Goal: Information Seeking & Learning: Find specific fact

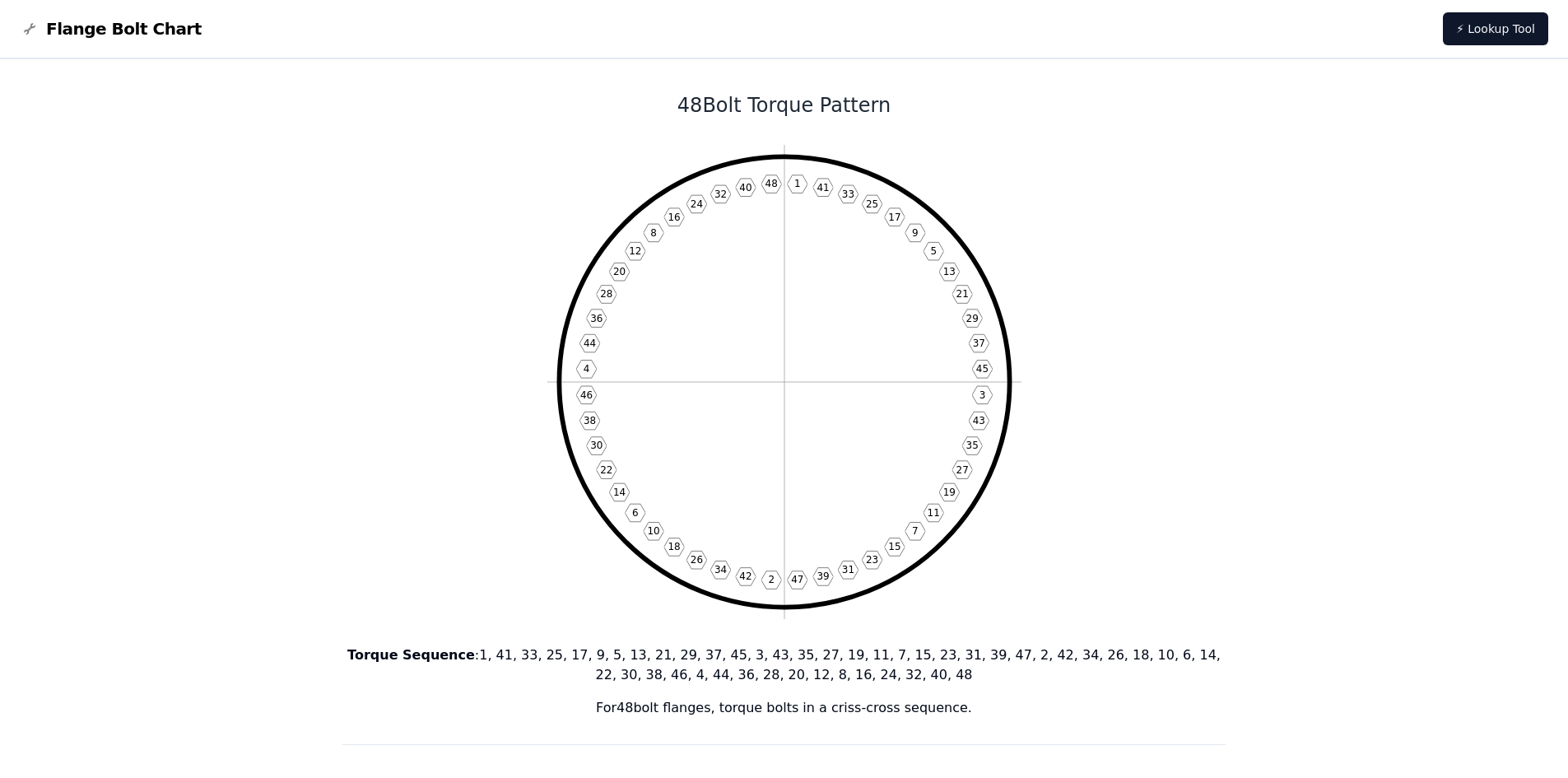
click at [473, 648] on p "Torque Sequence : 1, 41, 33, 25, 17, 9, 5, 13, 21, 29, 37, 45, 3, 43, 35, 27, 1…" at bounding box center [784, 666] width 884 height 40
click at [495, 652] on p "Torque Sequence : 1, 41, 33, 25, 17, 9, 5, 13, 21, 29, 37, 45, 3, 43, 35, 27, 1…" at bounding box center [784, 666] width 884 height 40
click at [523, 657] on p "Torque Sequence : 1, 41, 33, 25, 17, 9, 5, 13, 21, 29, 37, 45, 3, 43, 35, 27, 1…" at bounding box center [784, 666] width 884 height 40
click at [549, 657] on p "Torque Sequence : 1, 41, 33, 25, 17, 9, 5, 13, 21, 29, 37, 45, 3, 43, 35, 27, 1…" at bounding box center [784, 666] width 884 height 40
click at [563, 658] on p "Torque Sequence : 1, 41, 33, 25, 17, 9, 5, 13, 21, 29, 37, 45, 3, 43, 35, 27, 1…" at bounding box center [784, 666] width 884 height 40
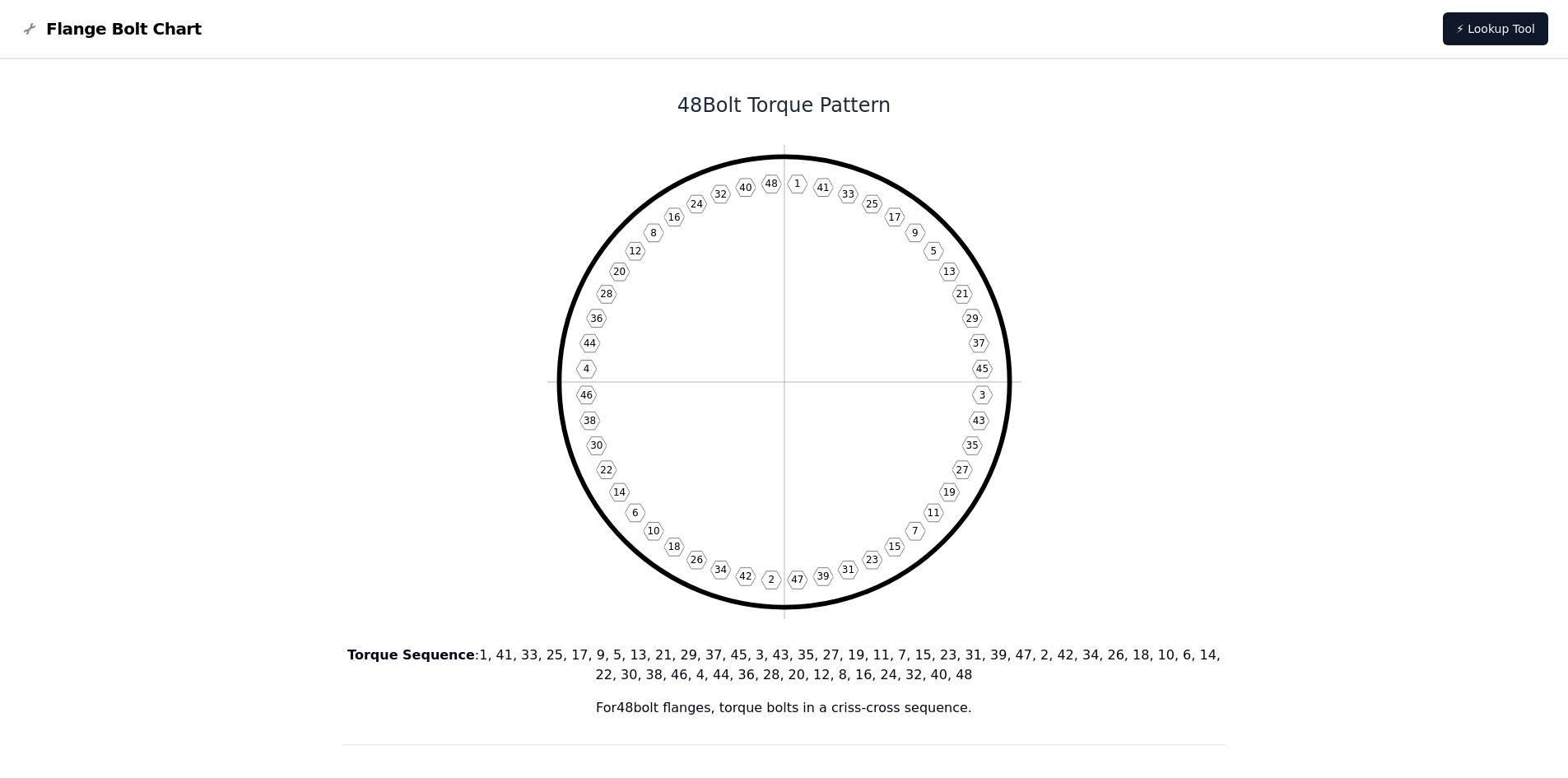
click at [575, 658] on p "Torque Sequence : 1, 41, 33, 25, 17, 9, 5, 13, 21, 29, 37, 45, 3, 43, 35, 27, 1…" at bounding box center [784, 666] width 884 height 40
click at [595, 657] on p "Torque Sequence : 1, 41, 33, 25, 17, 9, 5, 13, 21, 29, 37, 45, 3, 43, 35, 27, 1…" at bounding box center [784, 666] width 884 height 40
click at [609, 657] on p "Torque Sequence : 1, 41, 33, 25, 17, 9, 5, 13, 21, 29, 37, 45, 3, 43, 35, 27, 1…" at bounding box center [784, 666] width 884 height 40
click at [632, 655] on p "Torque Sequence : 1, 41, 33, 25, 17, 9, 5, 13, 21, 29, 37, 45, 3, 43, 35, 27, 1…" at bounding box center [784, 666] width 884 height 40
click at [660, 656] on p "Torque Sequence : 1, 41, 33, 25, 17, 9, 5, 13, 21, 29, 37, 45, 3, 43, 35, 27, 1…" at bounding box center [784, 666] width 884 height 40
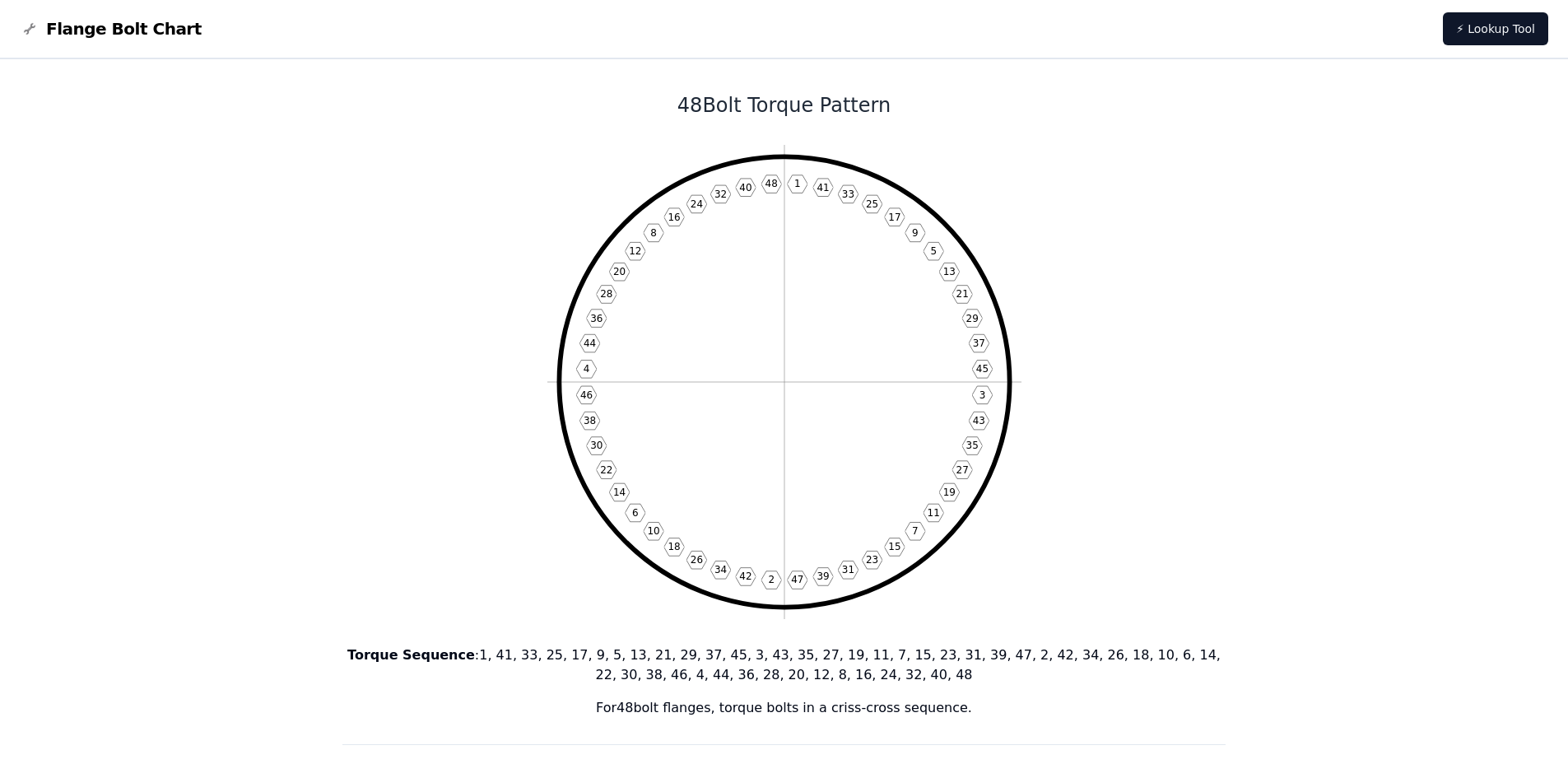
click at [675, 657] on p "Torque Sequence : 1, 41, 33, 25, 17, 9, 5, 13, 21, 29, 37, 45, 3, 43, 35, 27, 1…" at bounding box center [784, 666] width 884 height 40
drag, startPoint x: 684, startPoint y: 657, endPoint x: 704, endPoint y: 659, distance: 20.1
click at [685, 657] on p "Torque Sequence : 1, 41, 33, 25, 17, 9, 5, 13, 21, 29, 37, 45, 3, 43, 35, 27, 1…" at bounding box center [784, 666] width 884 height 40
click at [706, 658] on p "Torque Sequence : 1, 41, 33, 25, 17, 9, 5, 13, 21, 29, 37, 45, 3, 43, 35, 27, 1…" at bounding box center [784, 666] width 884 height 40
drag, startPoint x: 735, startPoint y: 661, endPoint x: 751, endPoint y: 662, distance: 16.0
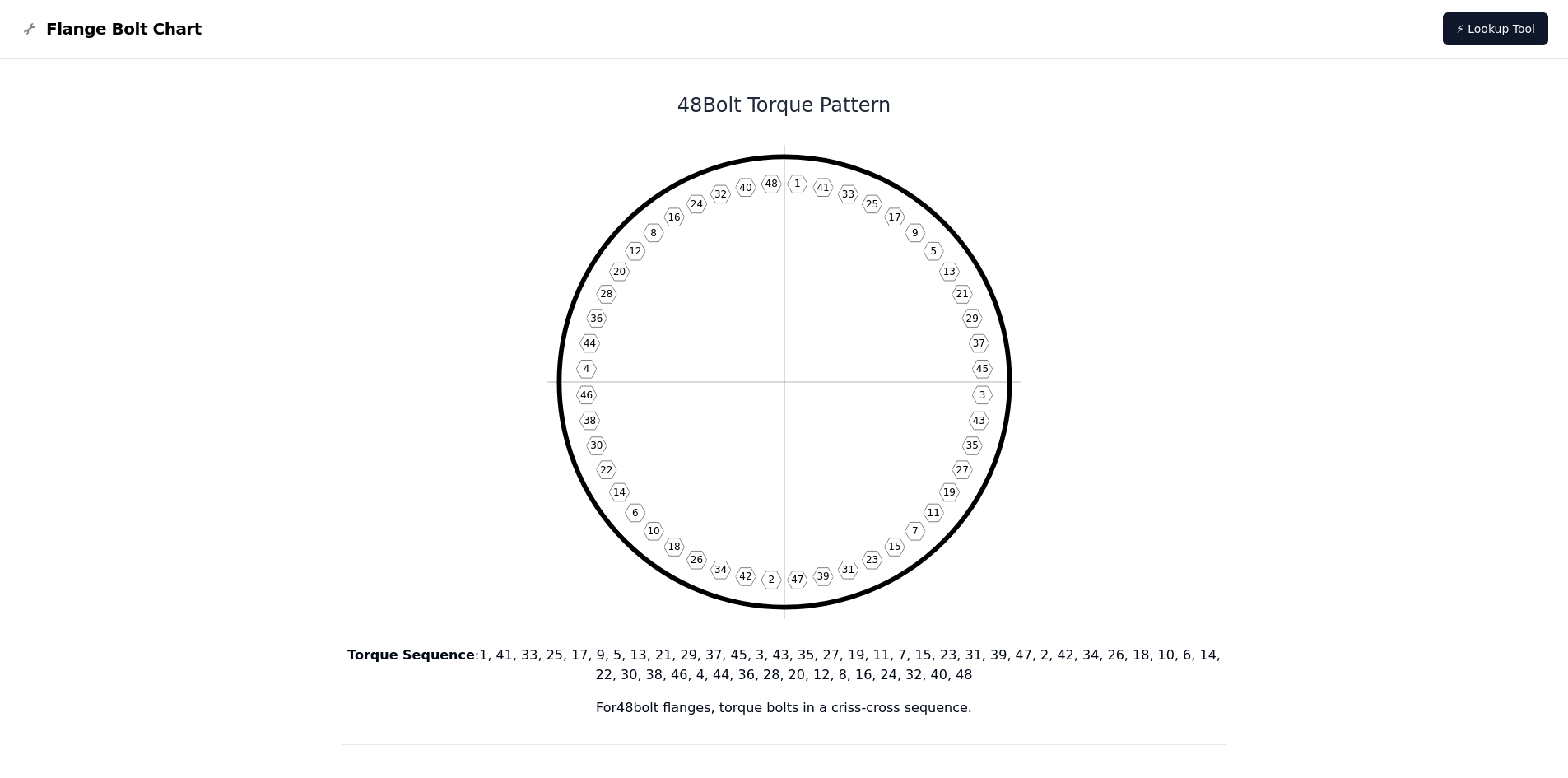
click at [736, 661] on p "Torque Sequence : 1, 41, 33, 25, 17, 9, 5, 13, 21, 29, 37, 45, 3, 43, 35, 27, 1…" at bounding box center [784, 666] width 884 height 40
click at [754, 662] on p "Torque Sequence : 1, 41, 33, 25, 17, 9, 5, 13, 21, 29, 37, 45, 3, 43, 35, 27, 1…" at bounding box center [784, 666] width 884 height 40
click at [775, 657] on p "Torque Sequence : 1, 41, 33, 25, 17, 9, 5, 13, 21, 29, 37, 45, 3, 43, 35, 27, 1…" at bounding box center [784, 666] width 884 height 40
click at [807, 659] on p "Torque Sequence : 1, 41, 33, 25, 17, 9, 5, 13, 21, 29, 37, 45, 3, 43, 35, 27, 1…" at bounding box center [784, 666] width 884 height 40
click at [817, 659] on p "Torque Sequence : 1, 41, 33, 25, 17, 9, 5, 13, 21, 29, 37, 45, 3, 43, 35, 27, 1…" at bounding box center [784, 666] width 884 height 40
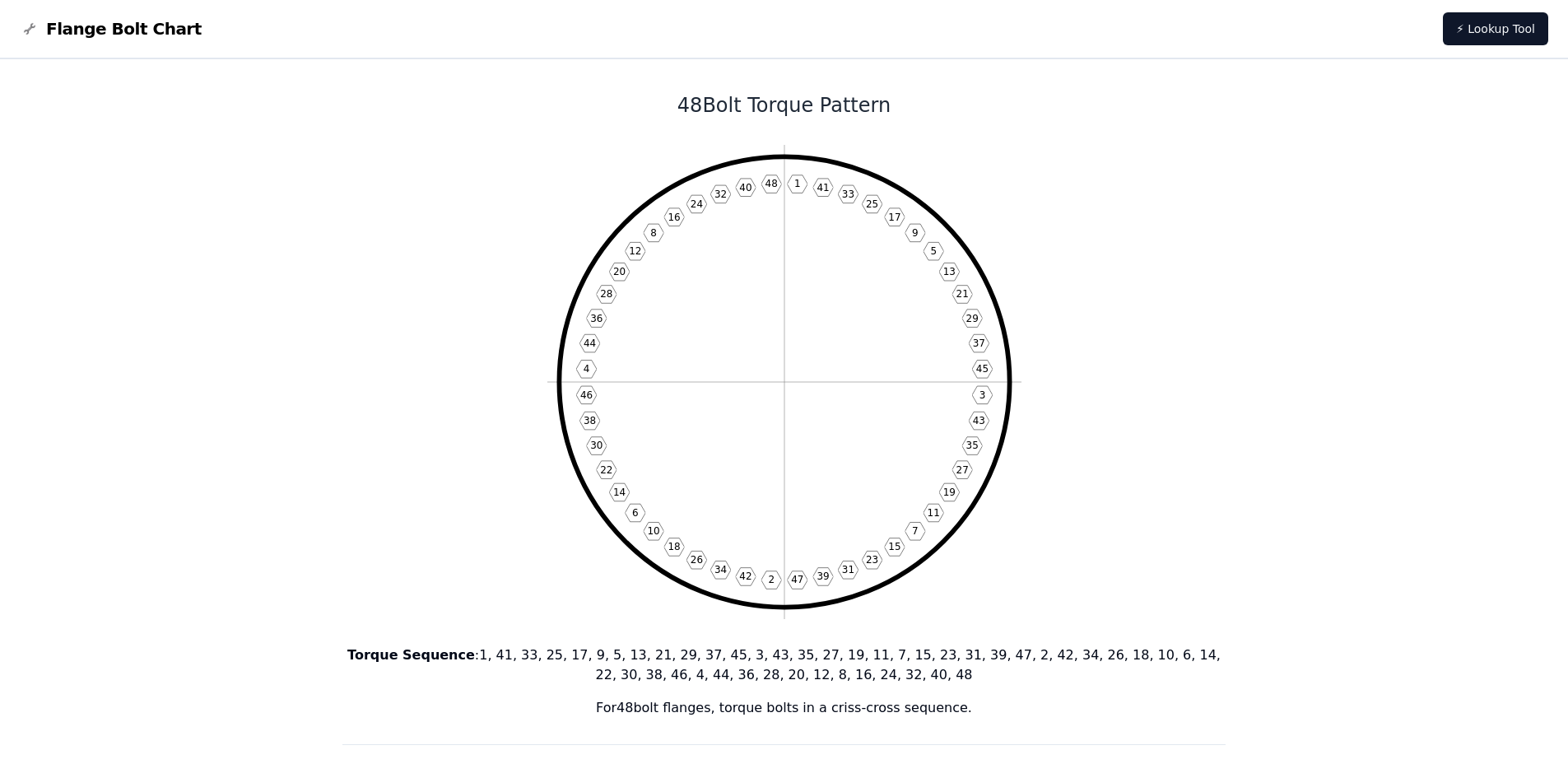
click at [823, 659] on p "Torque Sequence : 1, 41, 33, 25, 17, 9, 5, 13, 21, 29, 37, 45, 3, 43, 35, 27, 1…" at bounding box center [784, 666] width 884 height 40
drag, startPoint x: 839, startPoint y: 659, endPoint x: 855, endPoint y: 660, distance: 16.0
click at [842, 659] on p "Torque Sequence : 1, 41, 33, 25, 17, 9, 5, 13, 21, 29, 37, 45, 3, 43, 35, 27, 1…" at bounding box center [784, 666] width 884 height 40
click at [875, 661] on p "Torque Sequence : 1, 41, 33, 25, 17, 9, 5, 13, 21, 29, 37, 45, 3, 43, 35, 27, 1…" at bounding box center [784, 666] width 884 height 40
click at [881, 658] on p "Torque Sequence : 1, 41, 33, 25, 17, 9, 5, 13, 21, 29, 37, 45, 3, 43, 35, 27, 1…" at bounding box center [784, 666] width 884 height 40
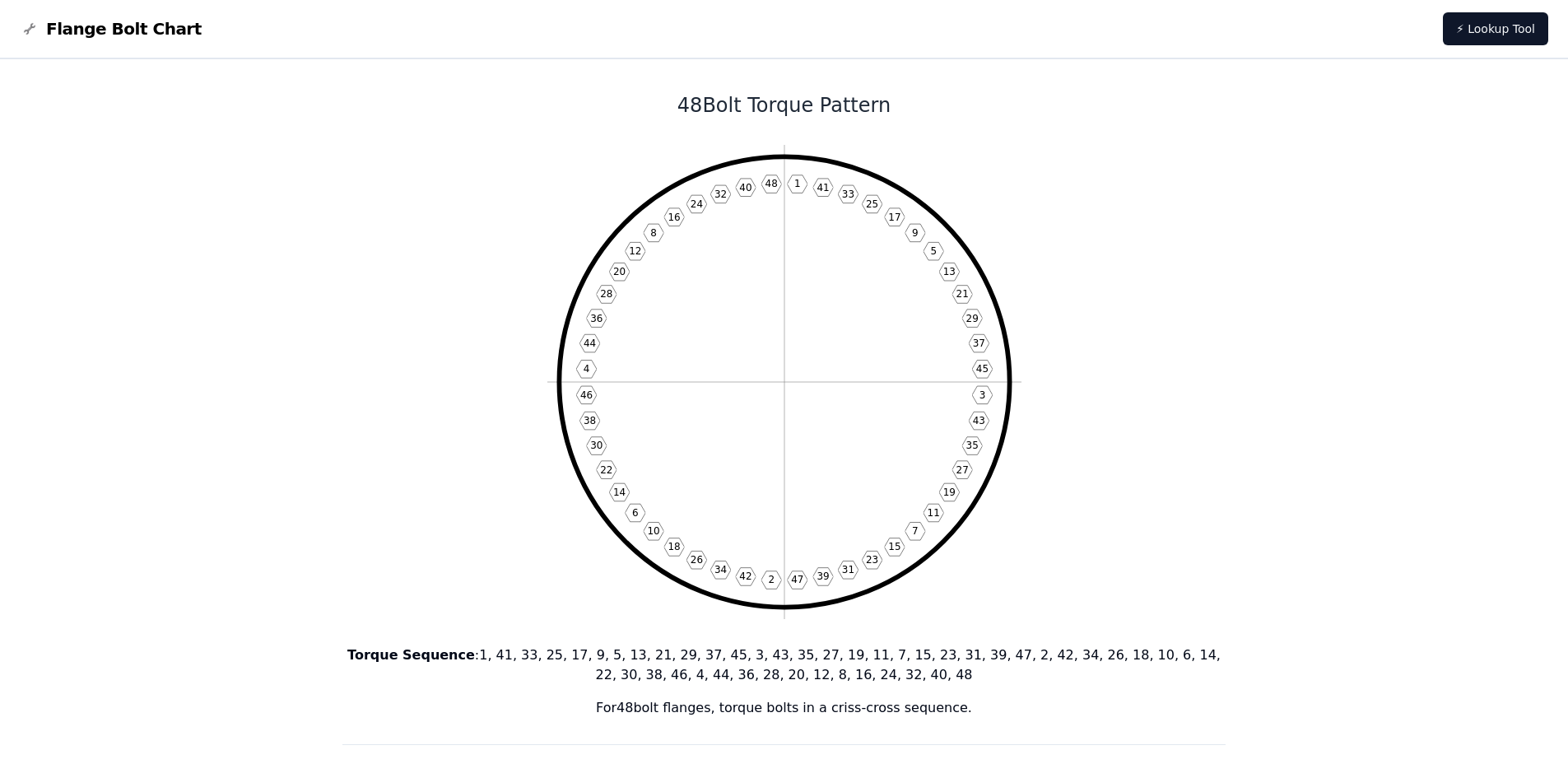
click at [903, 660] on p "Torque Sequence : 1, 41, 33, 25, 17, 9, 5, 13, 21, 29, 37, 45, 3, 43, 35, 27, 1…" at bounding box center [784, 666] width 884 height 40
click at [929, 660] on p "Torque Sequence : 1, 41, 33, 25, 17, 9, 5, 13, 21, 29, 37, 45, 3, 43, 35, 27, 1…" at bounding box center [784, 666] width 884 height 40
drag, startPoint x: 942, startPoint y: 661, endPoint x: 950, endPoint y: 660, distance: 8.1
click at [950, 660] on p "Torque Sequence : 1, 41, 33, 25, 17, 9, 5, 13, 21, 29, 37, 45, 3, 43, 35, 27, 1…" at bounding box center [784, 666] width 884 height 40
click at [961, 658] on p "Torque Sequence : 1, 41, 33, 25, 17, 9, 5, 13, 21, 29, 37, 45, 3, 43, 35, 27, 1…" at bounding box center [784, 666] width 884 height 40
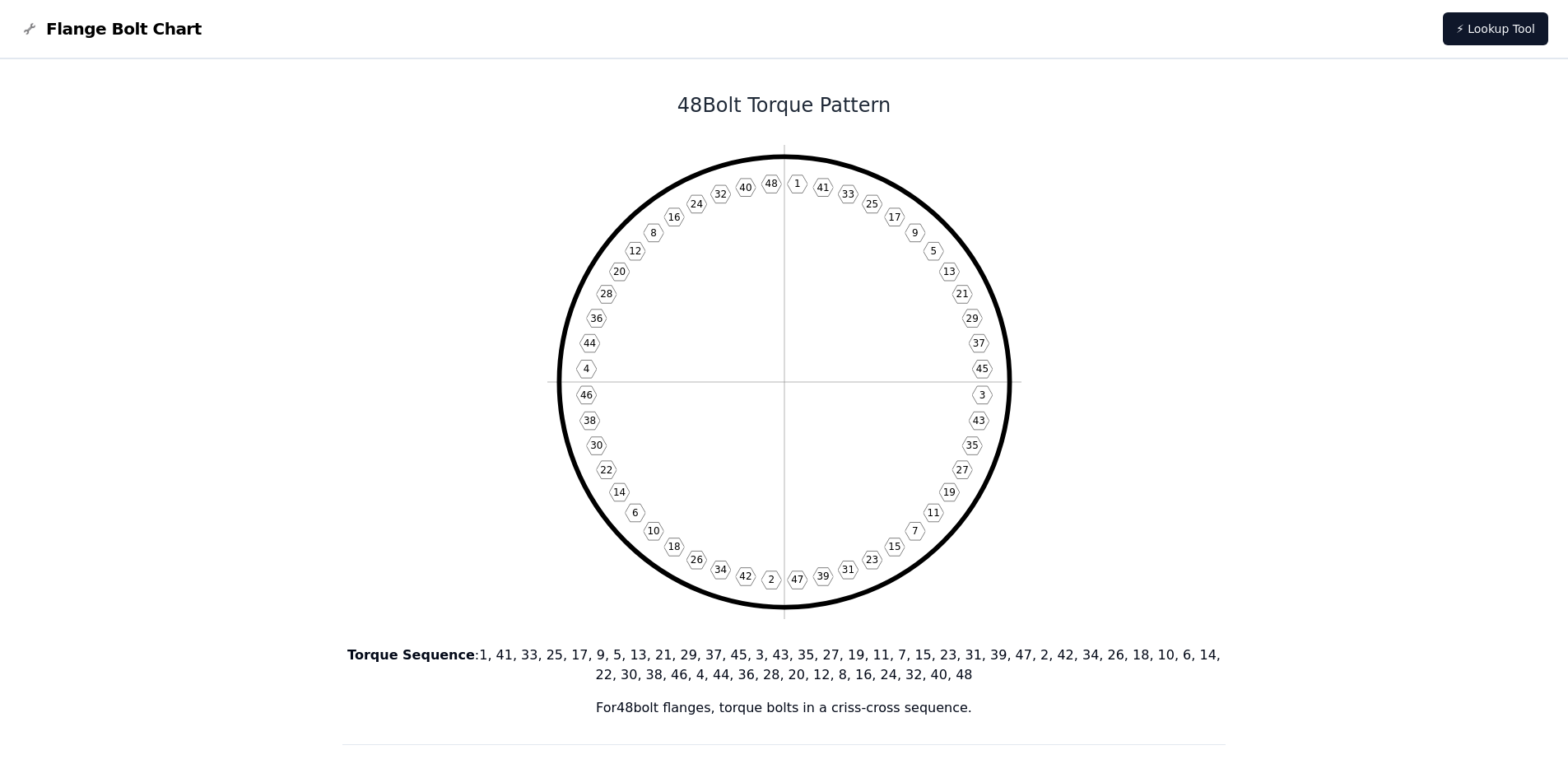
click at [980, 660] on p "Torque Sequence : 1, 41, 33, 25, 17, 9, 5, 13, 21, 29, 37, 45, 3, 43, 35, 27, 1…" at bounding box center [784, 666] width 884 height 40
drag, startPoint x: 1002, startPoint y: 660, endPoint x: 1017, endPoint y: 660, distance: 15.0
click at [1005, 660] on p "Torque Sequence : 1, 41, 33, 25, 17, 9, 5, 13, 21, 29, 37, 45, 3, 43, 35, 27, 1…" at bounding box center [784, 666] width 884 height 40
click at [1024, 658] on p "Torque Sequence : 1, 41, 33, 25, 17, 9, 5, 13, 21, 29, 37, 45, 3, 43, 35, 27, 1…" at bounding box center [784, 666] width 884 height 40
click at [1034, 658] on p "Torque Sequence : 1, 41, 33, 25, 17, 9, 5, 13, 21, 29, 37, 45, 3, 43, 35, 27, 1…" at bounding box center [784, 666] width 884 height 40
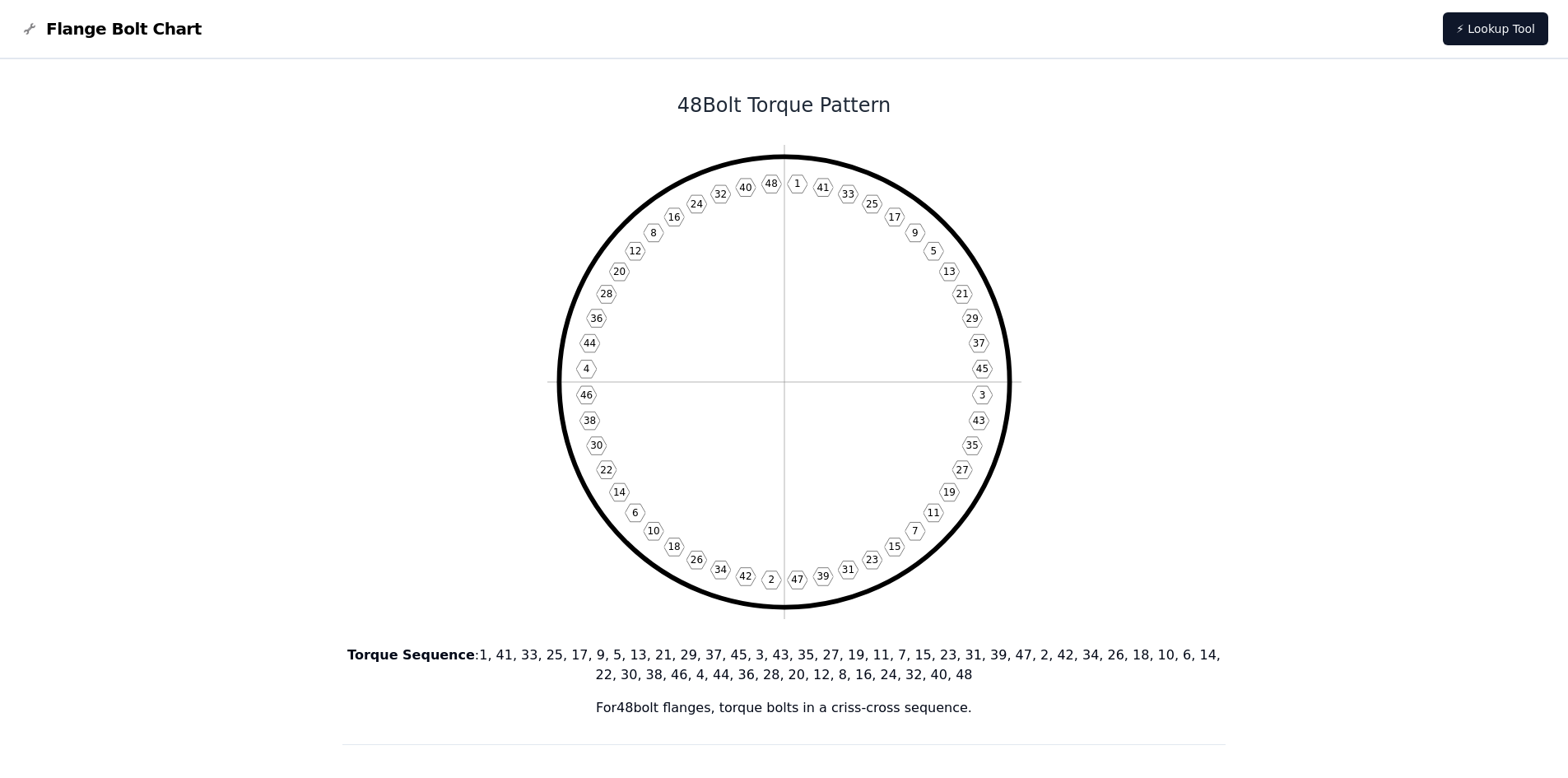
drag, startPoint x: 1041, startPoint y: 659, endPoint x: 1054, endPoint y: 659, distance: 13.0
click at [1047, 659] on p "Torque Sequence : 1, 41, 33, 25, 17, 9, 5, 13, 21, 29, 37, 45, 3, 43, 35, 27, 1…" at bounding box center [784, 666] width 884 height 40
click at [1086, 650] on p "Torque Sequence : 1, 41, 33, 25, 17, 9, 5, 13, 21, 29, 37, 45, 3, 43, 35, 27, 1…" at bounding box center [784, 666] width 884 height 40
drag, startPoint x: 1110, startPoint y: 652, endPoint x: 1120, endPoint y: 657, distance: 11.2
click at [1110, 652] on p "Torque Sequence : 1, 41, 33, 25, 17, 9, 5, 13, 21, 29, 37, 45, 3, 43, 35, 27, 1…" at bounding box center [784, 666] width 884 height 40
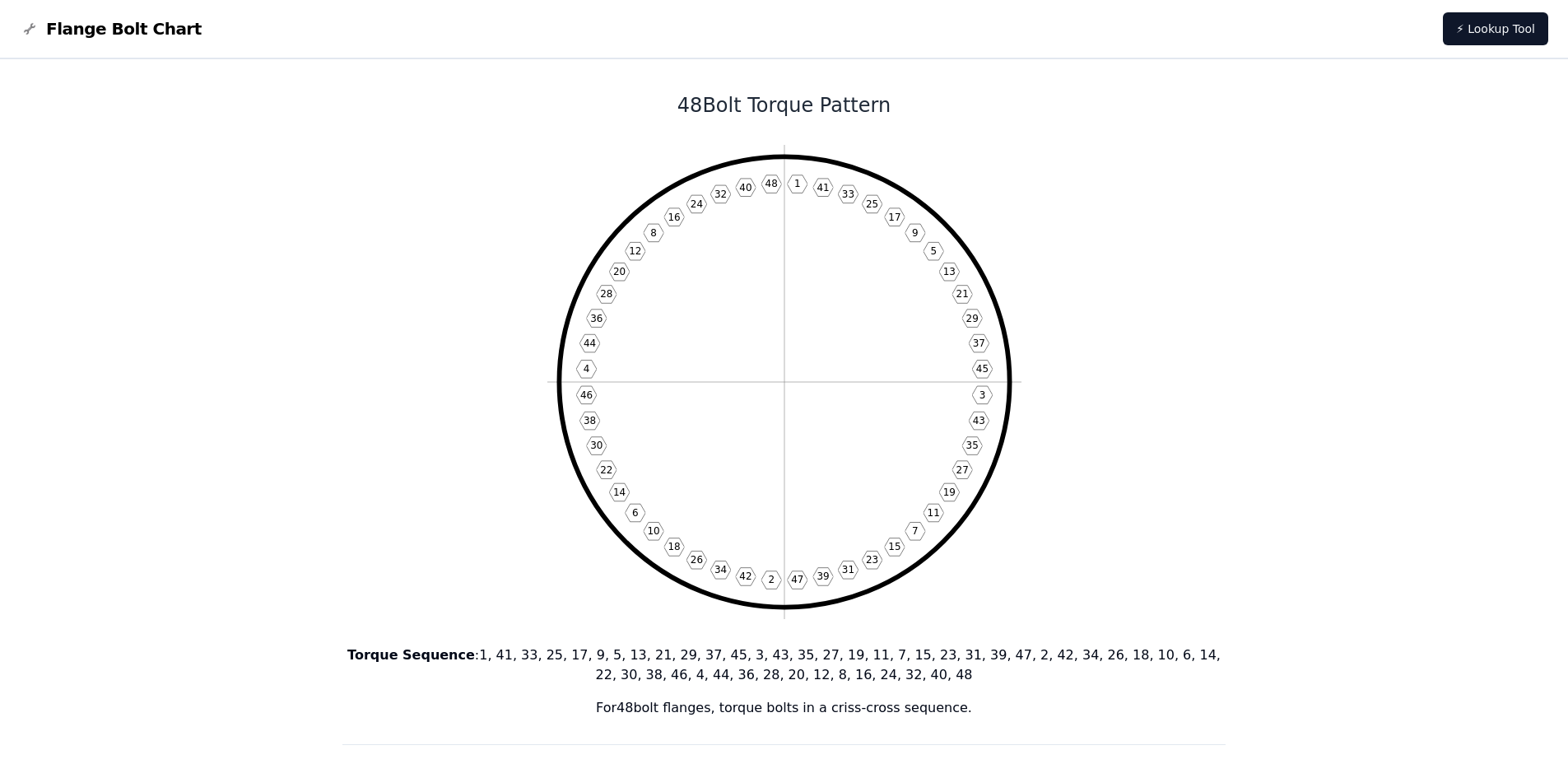
click at [1123, 656] on p "Torque Sequence : 1, 41, 33, 25, 17, 9, 5, 13, 21, 29, 37, 45, 3, 43, 35, 27, 1…" at bounding box center [784, 666] width 884 height 40
click at [1147, 656] on p "Torque Sequence : 1, 41, 33, 25, 17, 9, 5, 13, 21, 29, 37, 45, 3, 43, 35, 27, 1…" at bounding box center [784, 666] width 884 height 40
click at [1161, 656] on p "Torque Sequence : 1, 41, 33, 25, 17, 9, 5, 13, 21, 29, 37, 45, 3, 43, 35, 27, 1…" at bounding box center [784, 666] width 884 height 40
click at [1182, 657] on p "Torque Sequence : 1, 41, 33, 25, 17, 9, 5, 13, 21, 29, 37, 45, 3, 43, 35, 27, 1…" at bounding box center [784, 666] width 884 height 40
drag, startPoint x: 1203, startPoint y: 656, endPoint x: 1229, endPoint y: 652, distance: 26.3
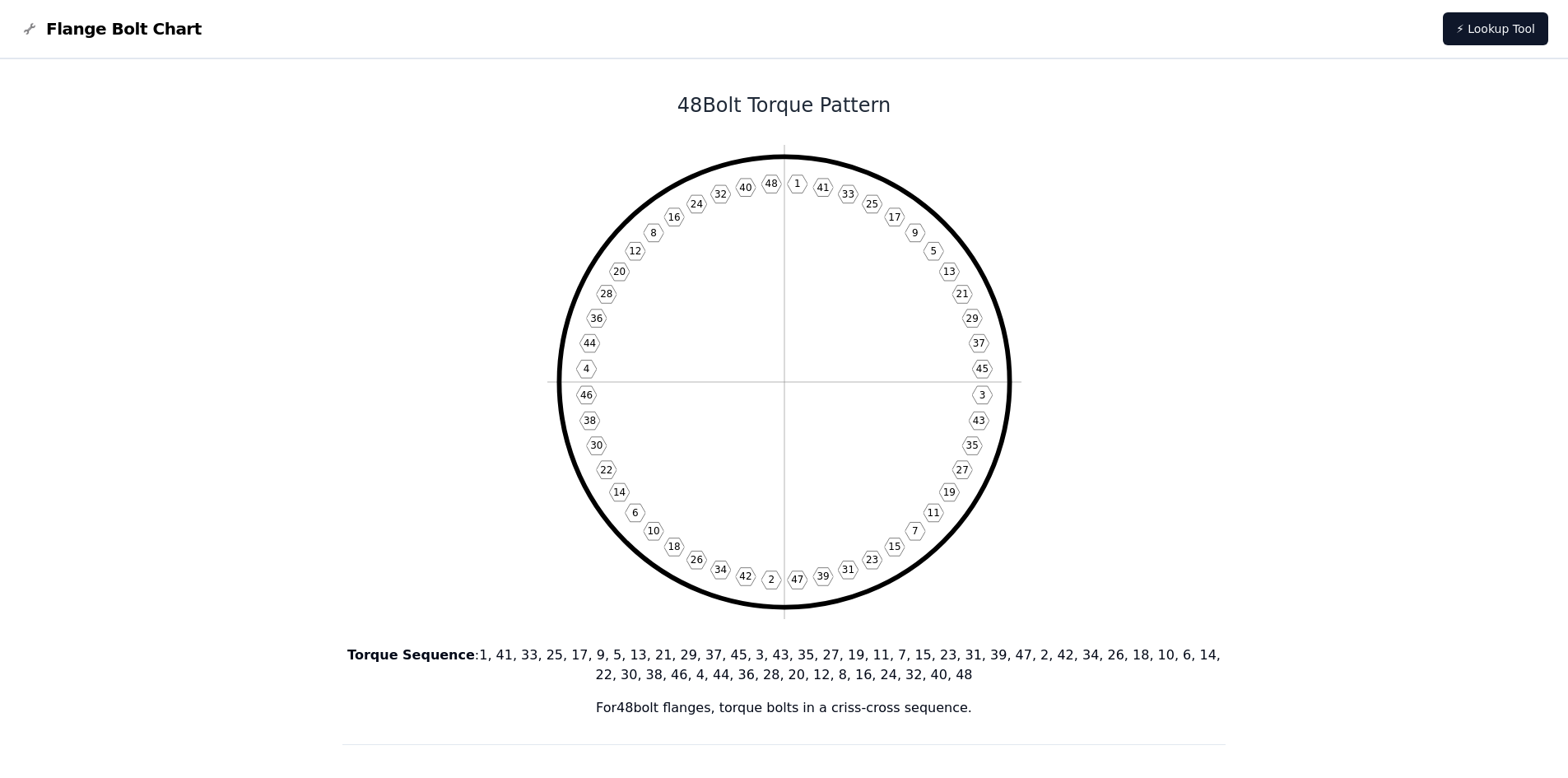
click at [1206, 655] on p "Torque Sequence : 1, 41, 33, 25, 17, 9, 5, 13, 21, 29, 37, 45, 3, 43, 35, 27, 1…" at bounding box center [784, 666] width 884 height 40
click at [728, 676] on p "Torque Sequence : 1, 41, 33, 25, 17, 9, 5, 13, 21, 29, 37, 45, 3, 43, 35, 27, 1…" at bounding box center [784, 666] width 884 height 40
click at [746, 677] on p "Torque Sequence : 1, 41, 33, 25, 17, 9, 5, 13, 21, 29, 37, 45, 3, 43, 35, 27, 1…" at bounding box center [784, 666] width 884 height 40
click at [755, 674] on p "Torque Sequence : 1, 41, 33, 25, 17, 9, 5, 13, 21, 29, 37, 45, 3, 43, 35, 27, 1…" at bounding box center [784, 666] width 884 height 40
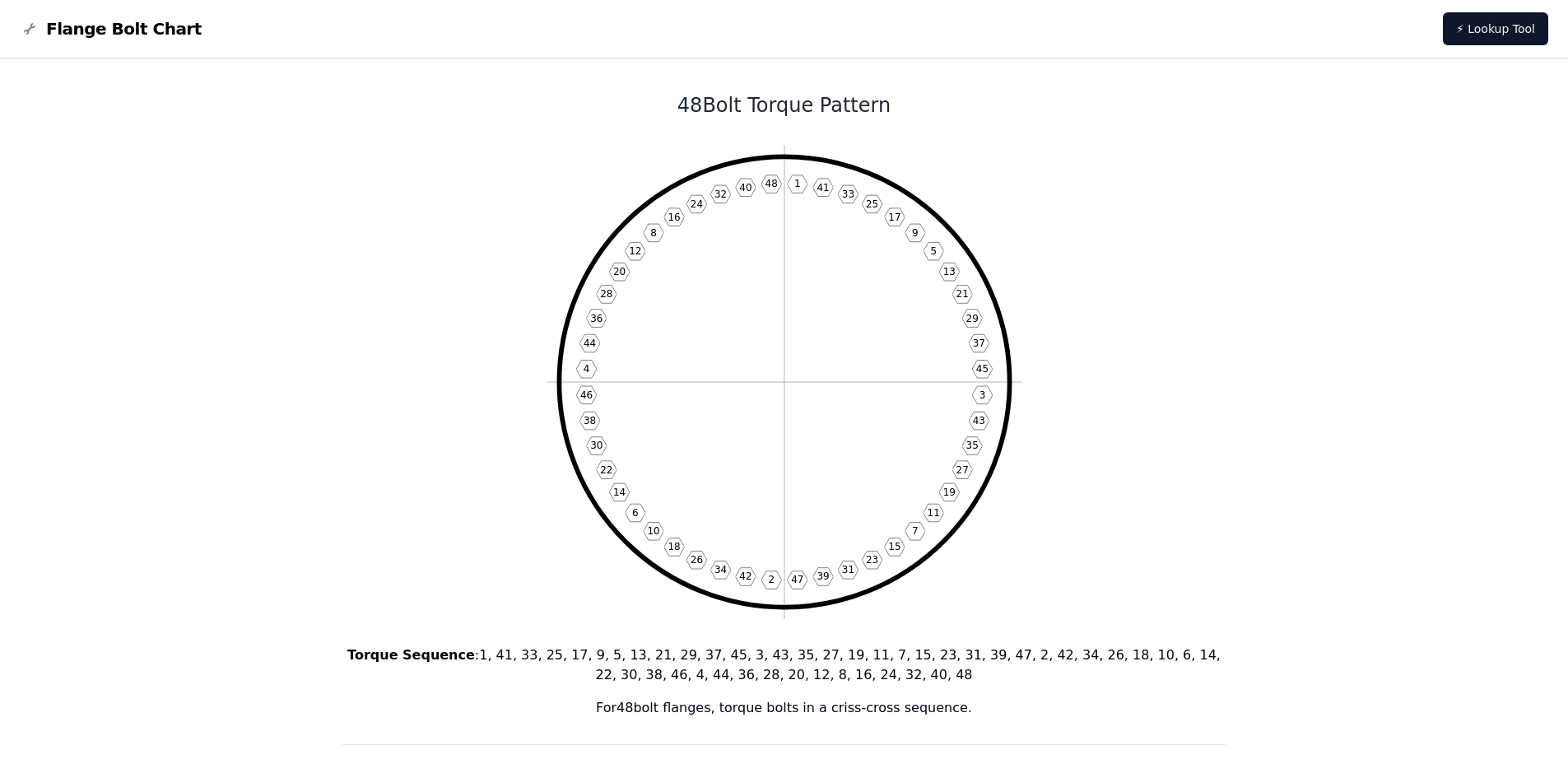
click at [771, 676] on p "Torque Sequence : 1, 41, 33, 25, 17, 9, 5, 13, 21, 29, 37, 45, 3, 43, 35, 27, 1…" at bounding box center [784, 666] width 884 height 40
click at [797, 677] on p "Torque Sequence : 1, 41, 33, 25, 17, 9, 5, 13, 21, 29, 37, 45, 3, 43, 35, 27, 1…" at bounding box center [784, 666] width 884 height 40
click at [819, 676] on p "Torque Sequence : 1, 41, 33, 25, 17, 9, 5, 13, 21, 29, 37, 45, 3, 43, 35, 27, 1…" at bounding box center [784, 666] width 884 height 40
click at [837, 676] on p "Torque Sequence : 1, 41, 33, 25, 17, 9, 5, 13, 21, 29, 37, 45, 3, 43, 35, 27, 1…" at bounding box center [784, 666] width 884 height 40
click at [847, 676] on p "Torque Sequence : 1, 41, 33, 25, 17, 9, 5, 13, 21, 29, 37, 45, 3, 43, 35, 27, 1…" at bounding box center [784, 666] width 884 height 40
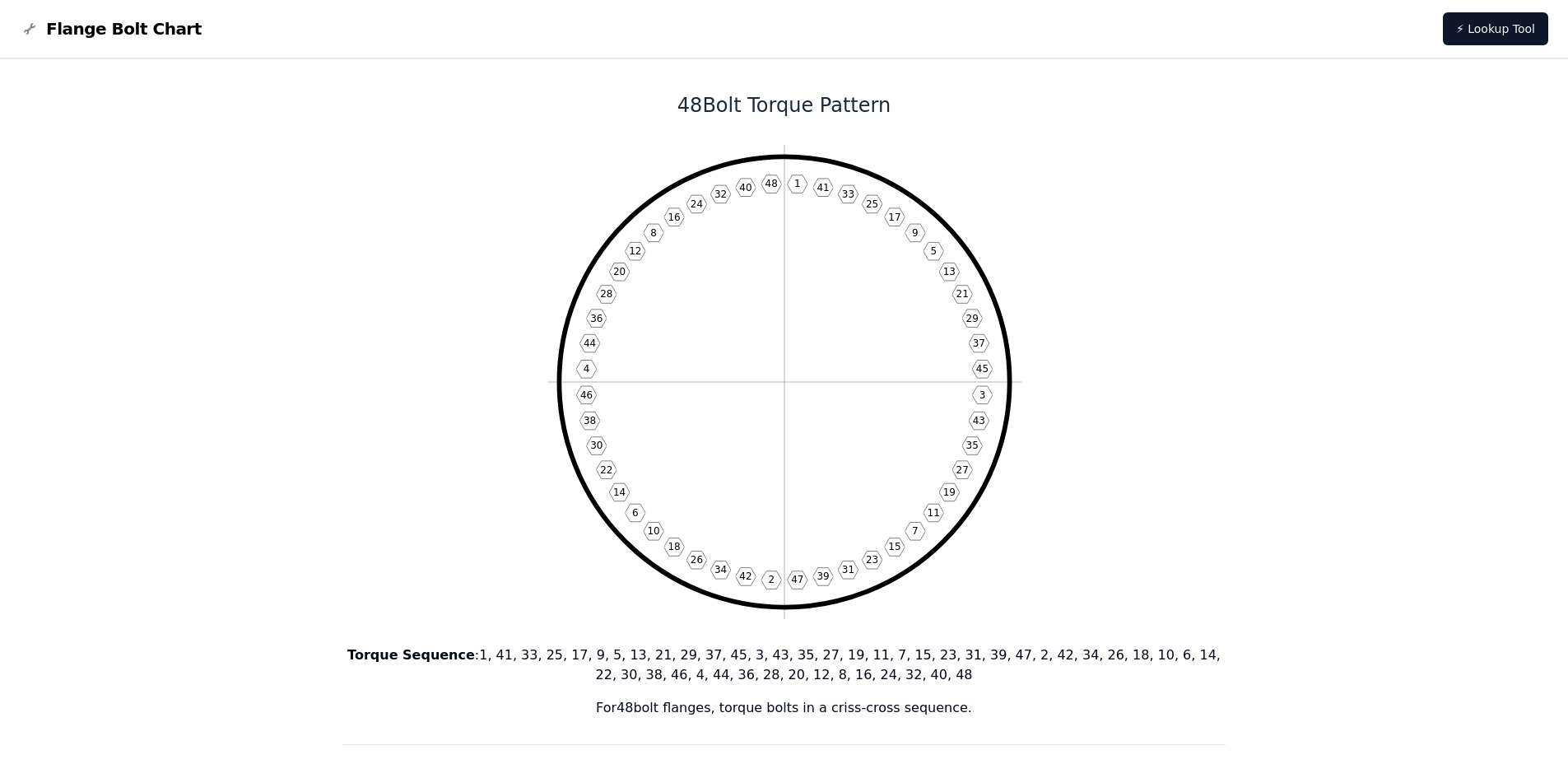
scroll to position [83, 0]
